Goal: Information Seeking & Learning: Find specific fact

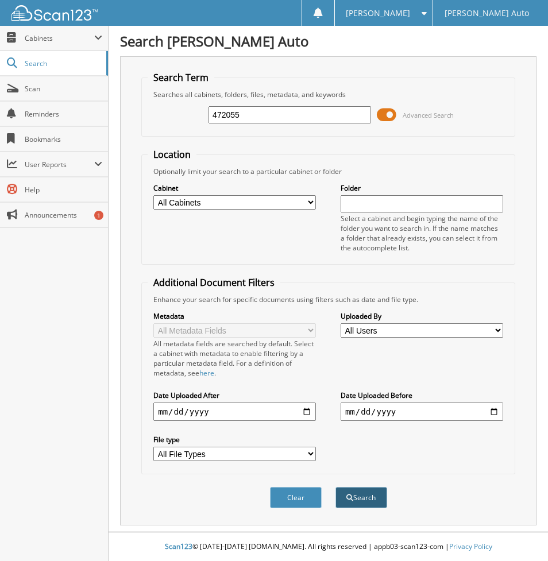
type input "472055"
click at [381, 502] on button "Search" at bounding box center [362, 497] width 52 height 21
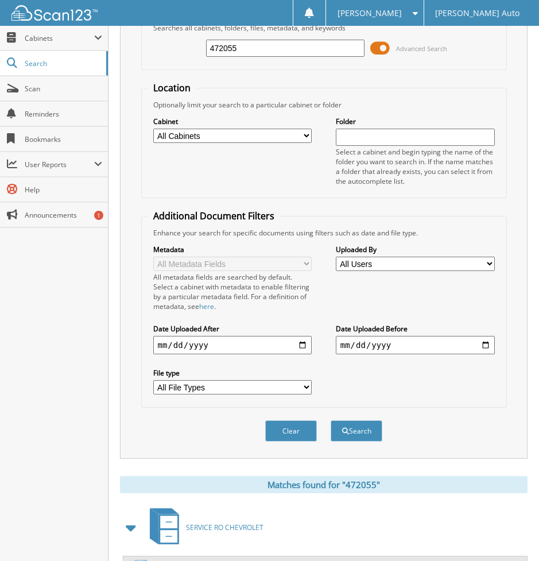
scroll to position [167, 0]
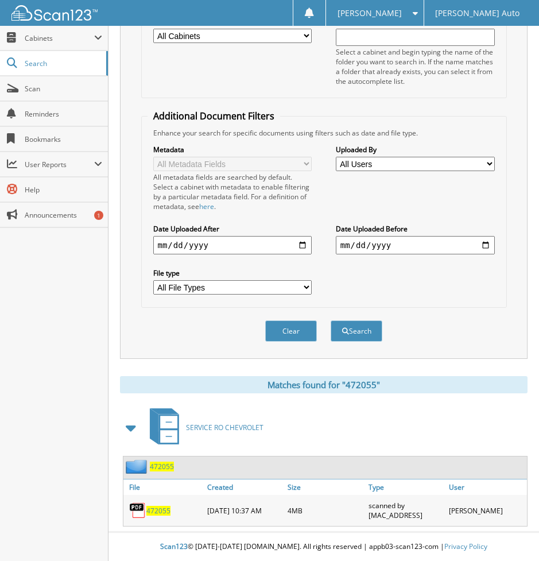
click at [157, 509] on span "472055" at bounding box center [159, 511] width 24 height 10
